Goal: Check status

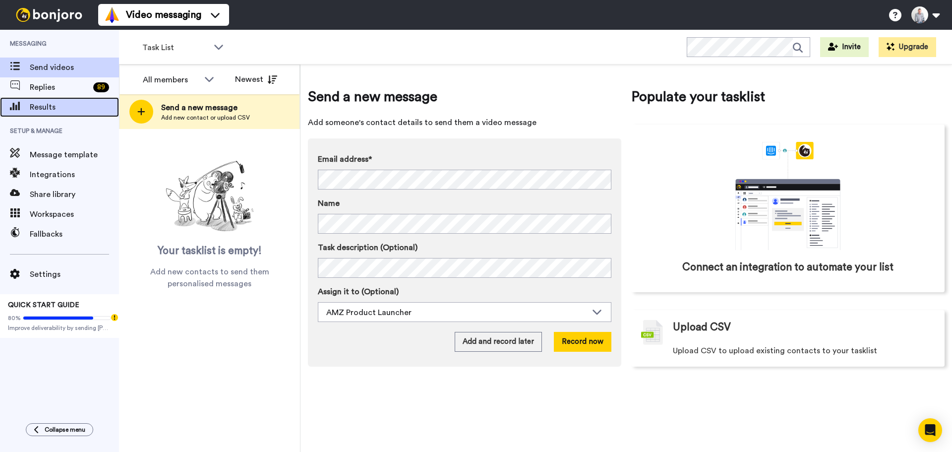
click at [70, 102] on span "Results" at bounding box center [74, 107] width 89 height 12
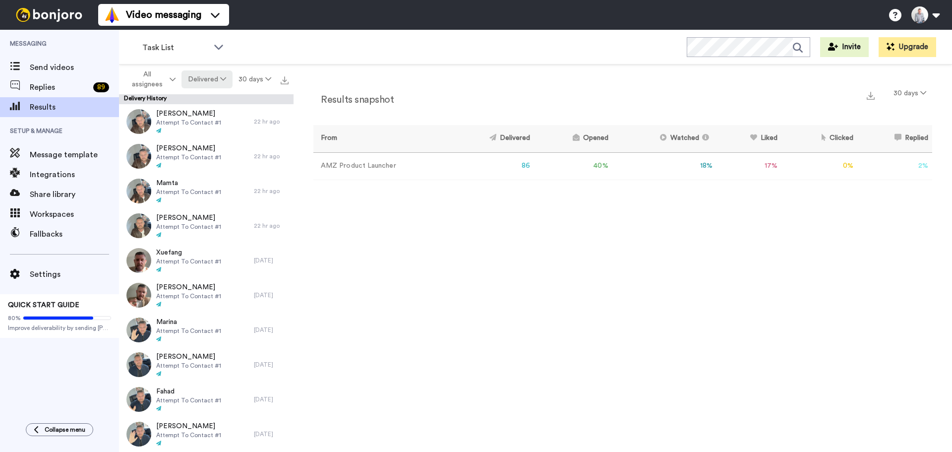
click at [212, 80] on button "Delivered" at bounding box center [207, 79] width 51 height 18
click at [210, 112] on li "Opened" at bounding box center [208, 119] width 61 height 18
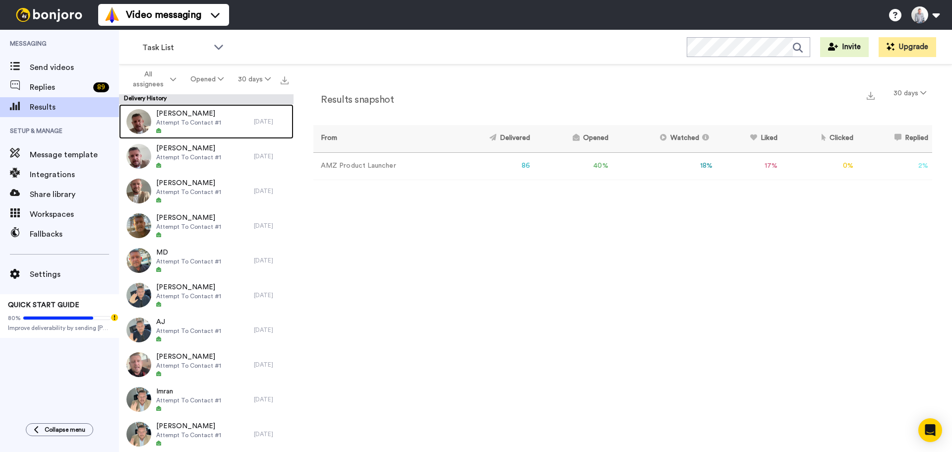
click at [210, 112] on span "[PERSON_NAME]" at bounding box center [188, 114] width 65 height 10
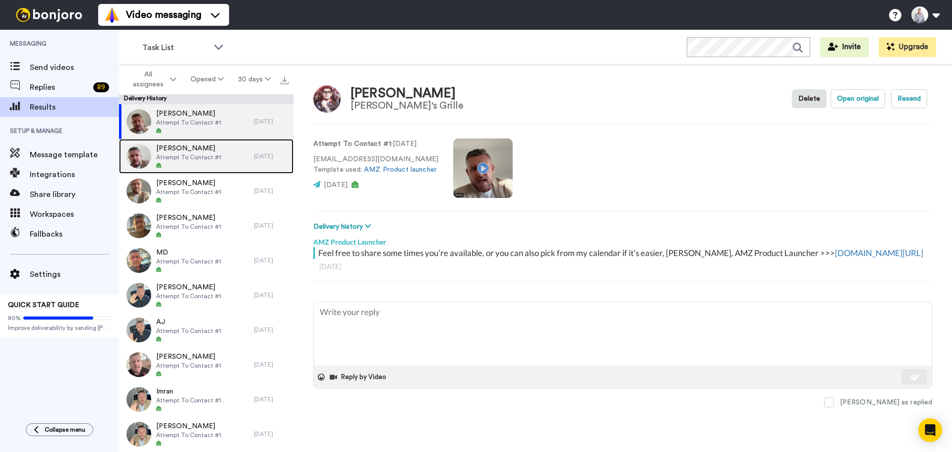
click at [222, 157] on div "[PERSON_NAME] Attempt To Contact #1" at bounding box center [186, 156] width 135 height 35
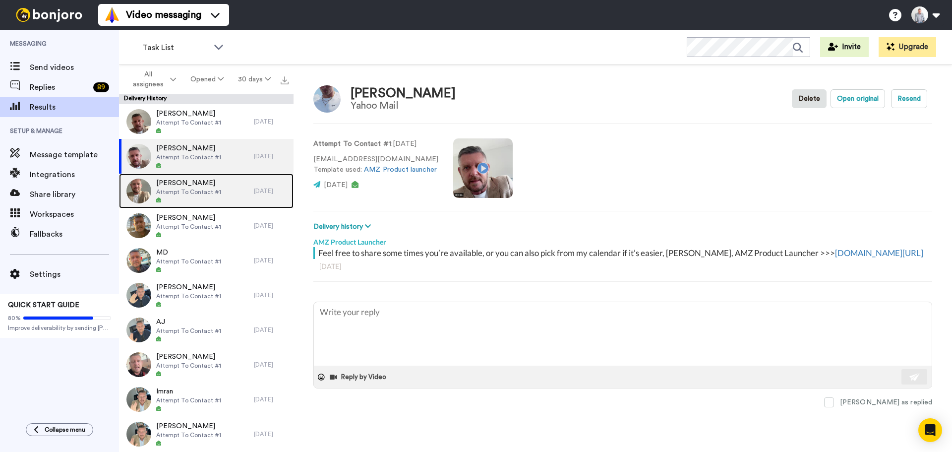
click at [215, 180] on span "[PERSON_NAME]" at bounding box center [188, 183] width 65 height 10
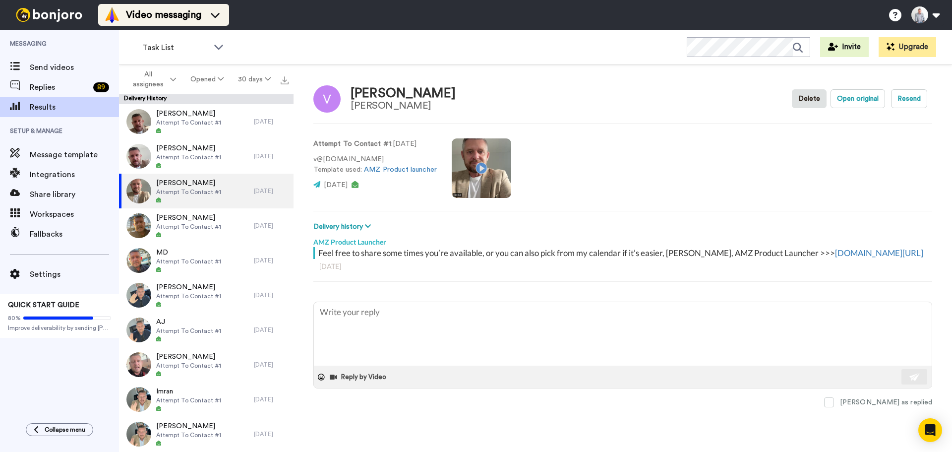
type textarea "x"
